Goal: Information Seeking & Learning: Find specific fact

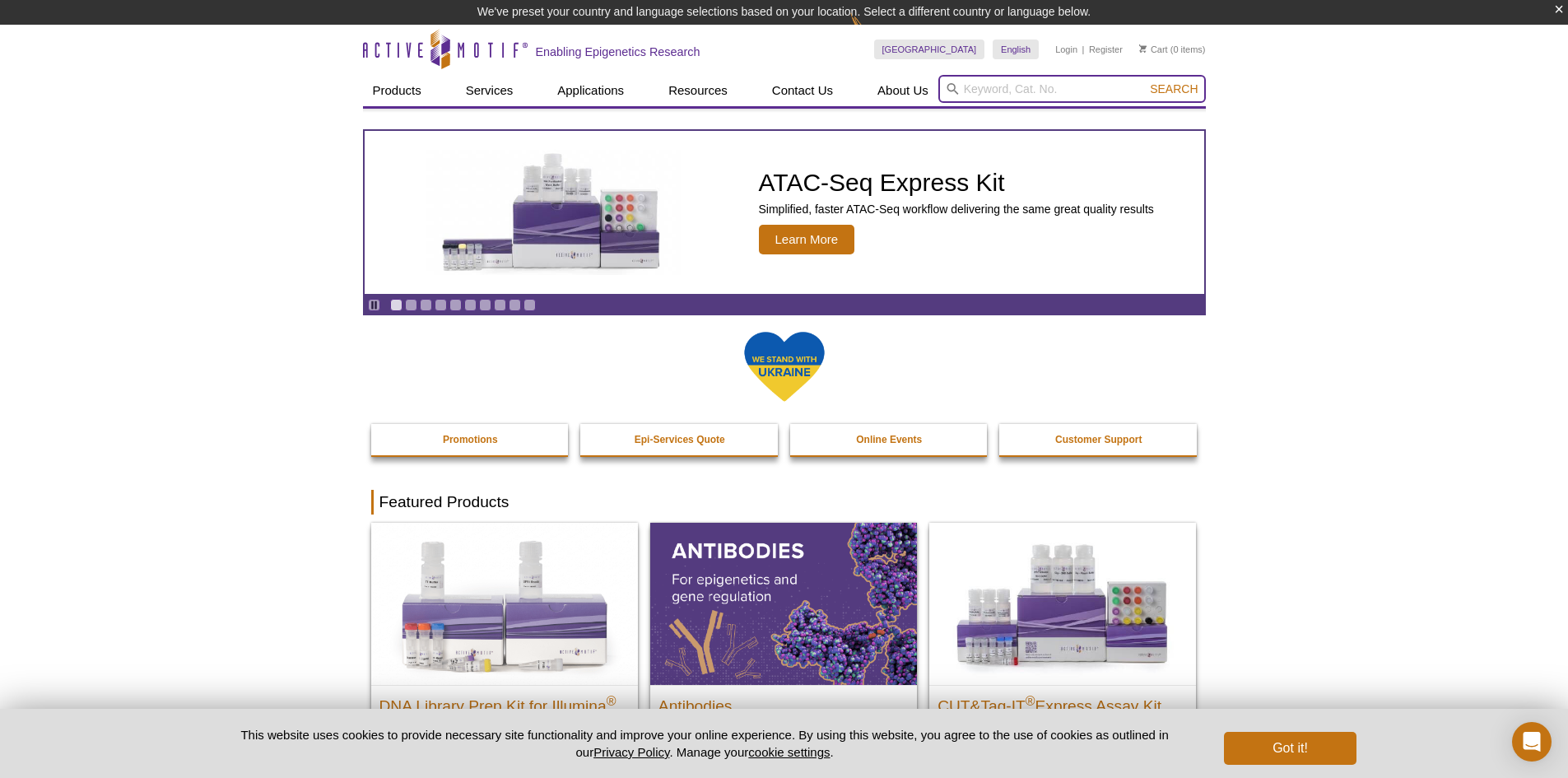
click at [1017, 94] on input "search" at bounding box center [1072, 88] width 267 height 28
type input "62621"
click at [1145, 81] on button "Search" at bounding box center [1173, 88] width 57 height 15
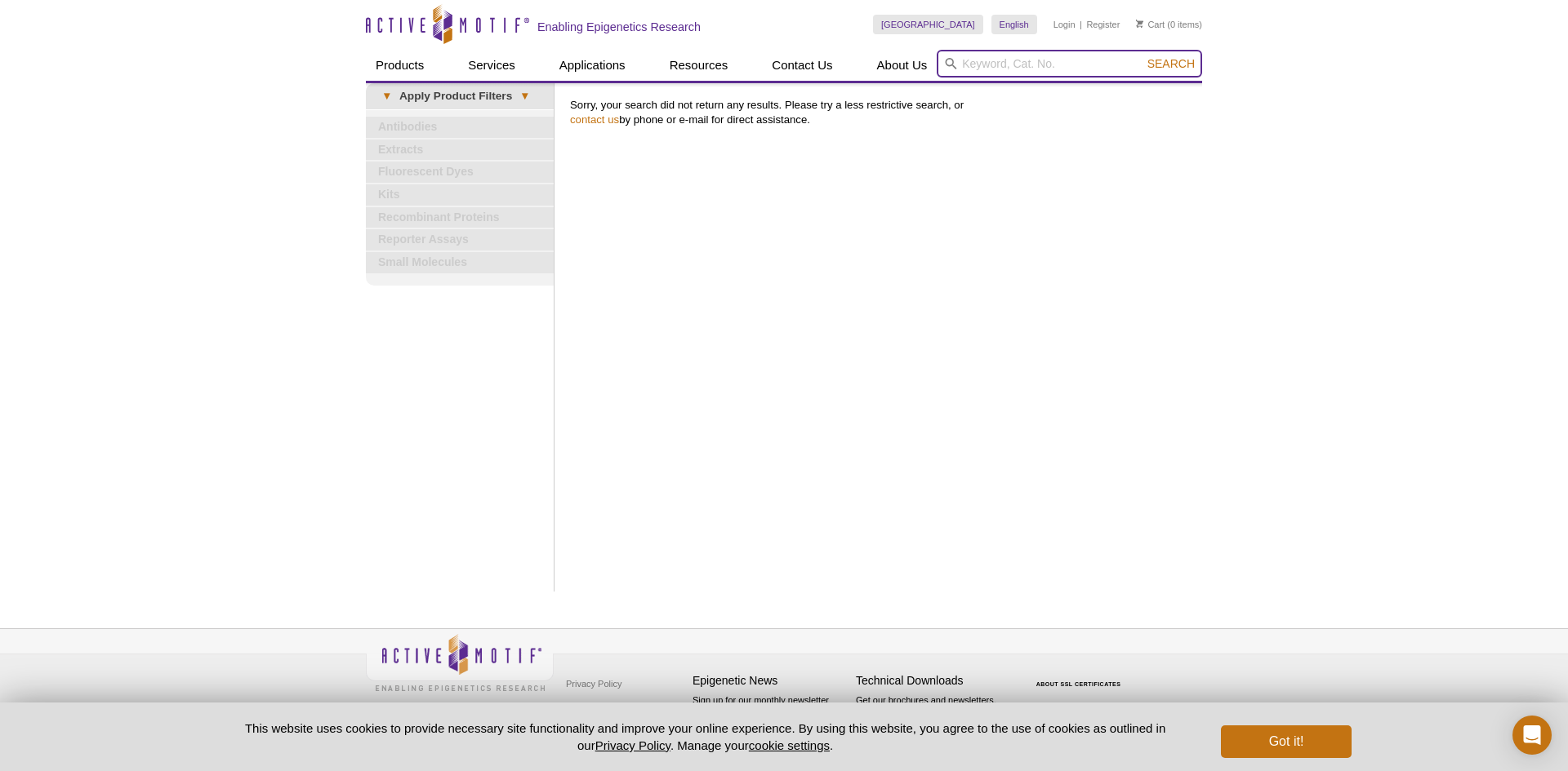
click at [1018, 61] on input "search" at bounding box center [1069, 64] width 265 height 28
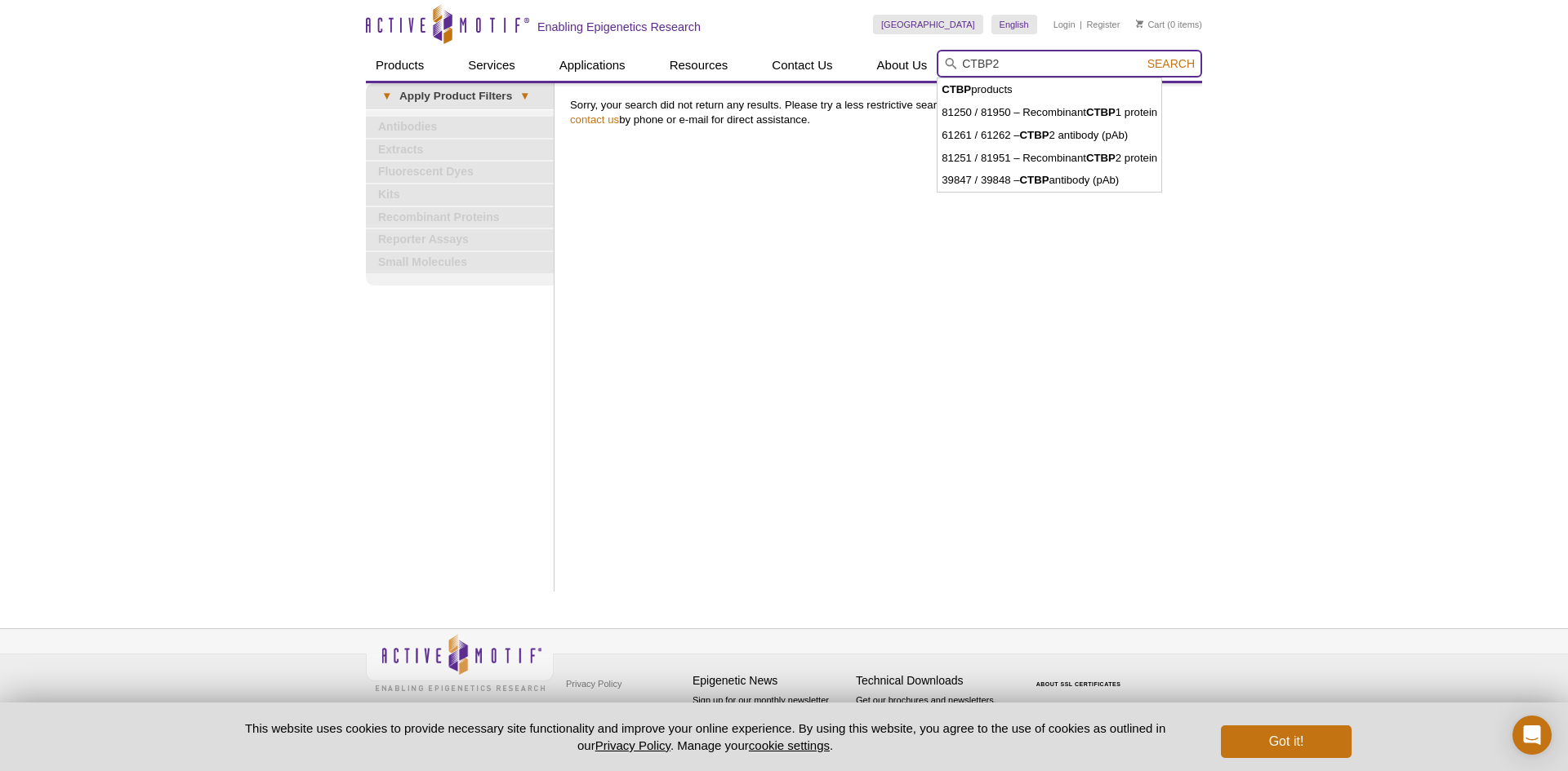
click at [1142, 56] on button "Search" at bounding box center [1170, 63] width 57 height 14
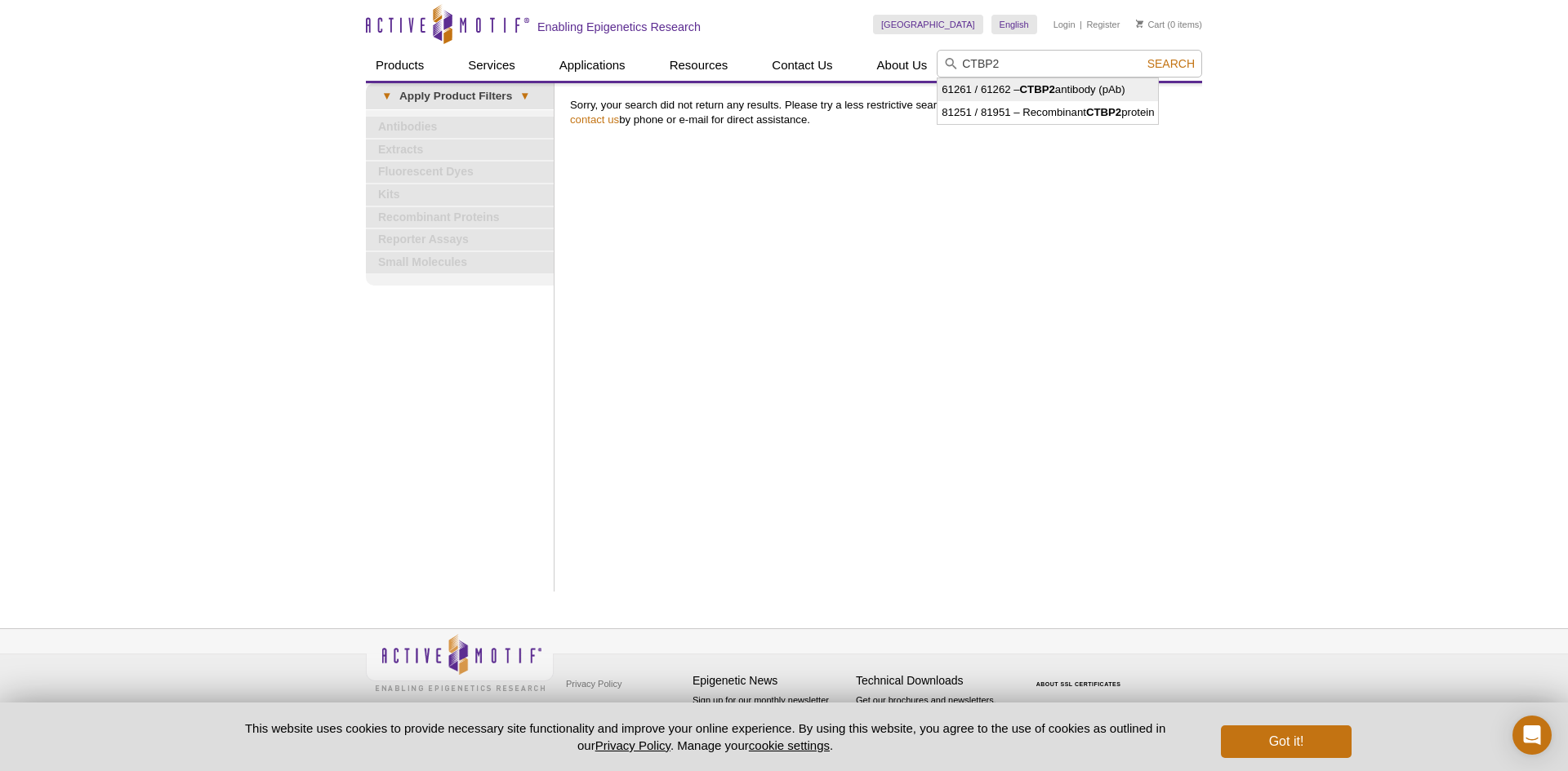
click at [1065, 90] on li "61261 / 61262 – CTBP2 antibody (pAb)" at bounding box center [1048, 89] width 221 height 23
type input "61261 / 61262 – CTBP2 antibody (pAb)"
click at [1172, 66] on span "Search" at bounding box center [1171, 63] width 48 height 13
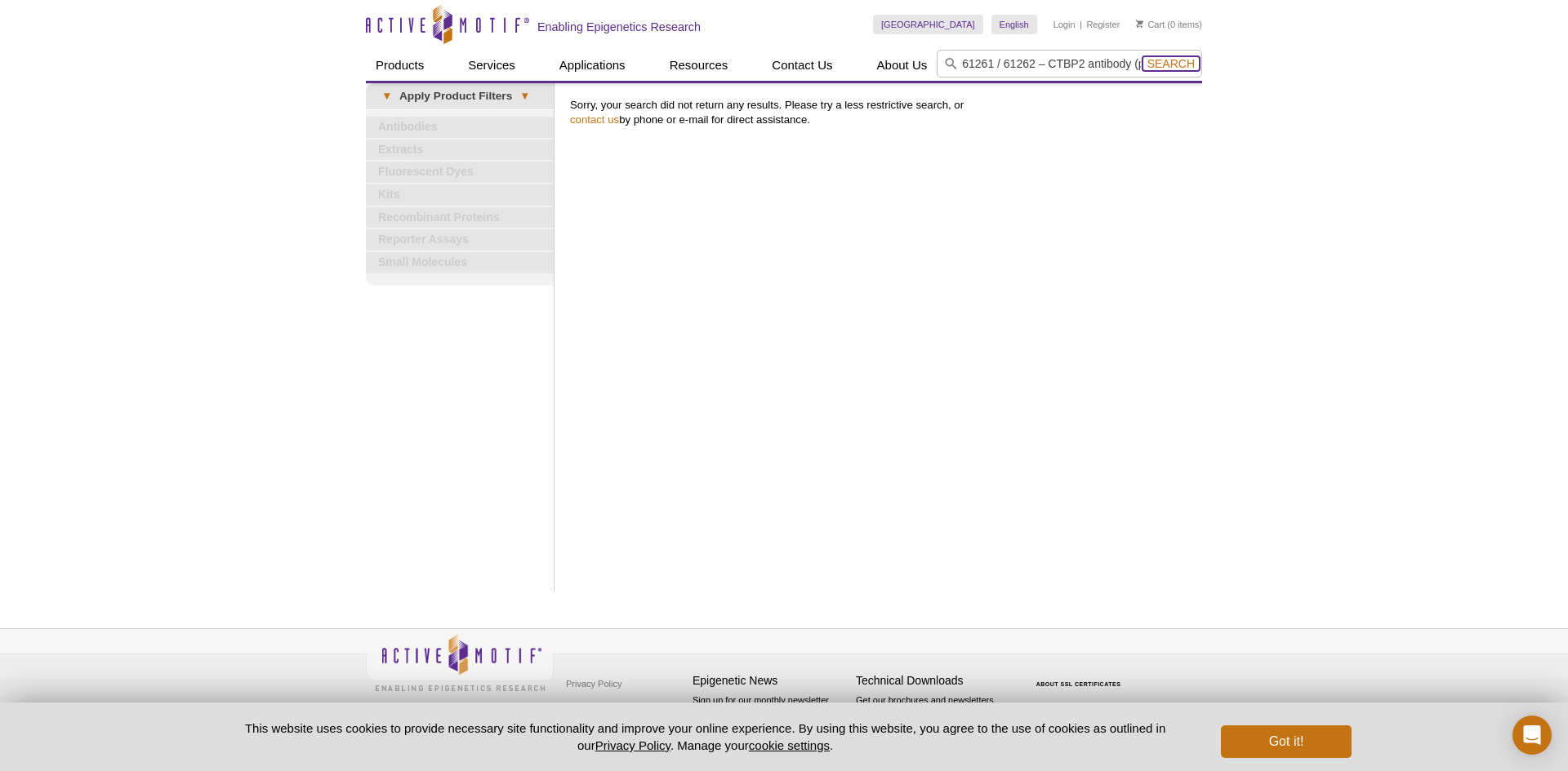
click at [1181, 64] on span "Search" at bounding box center [1171, 63] width 48 height 13
click at [1117, 66] on input "61261 / 61262 – CTBP2 antibody (pAb)" at bounding box center [1069, 64] width 265 height 28
click at [1142, 56] on button "Search" at bounding box center [1170, 63] width 57 height 14
click at [1165, 65] on span "Search" at bounding box center [1171, 63] width 48 height 13
